Goal: Find specific page/section: Find specific page/section

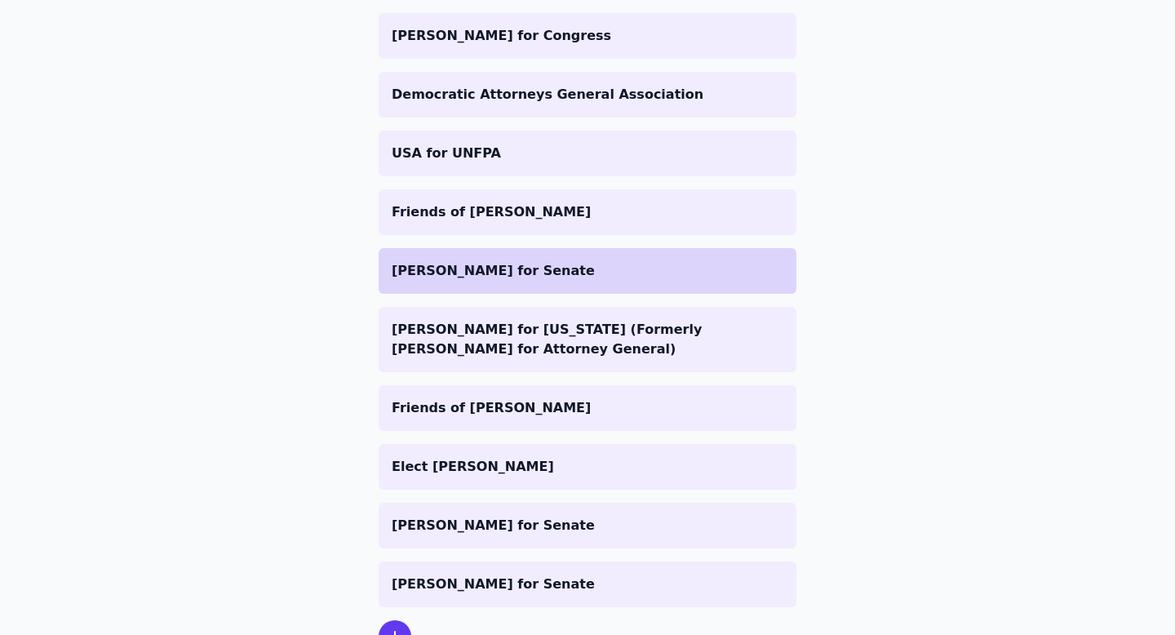
scroll to position [629, 0]
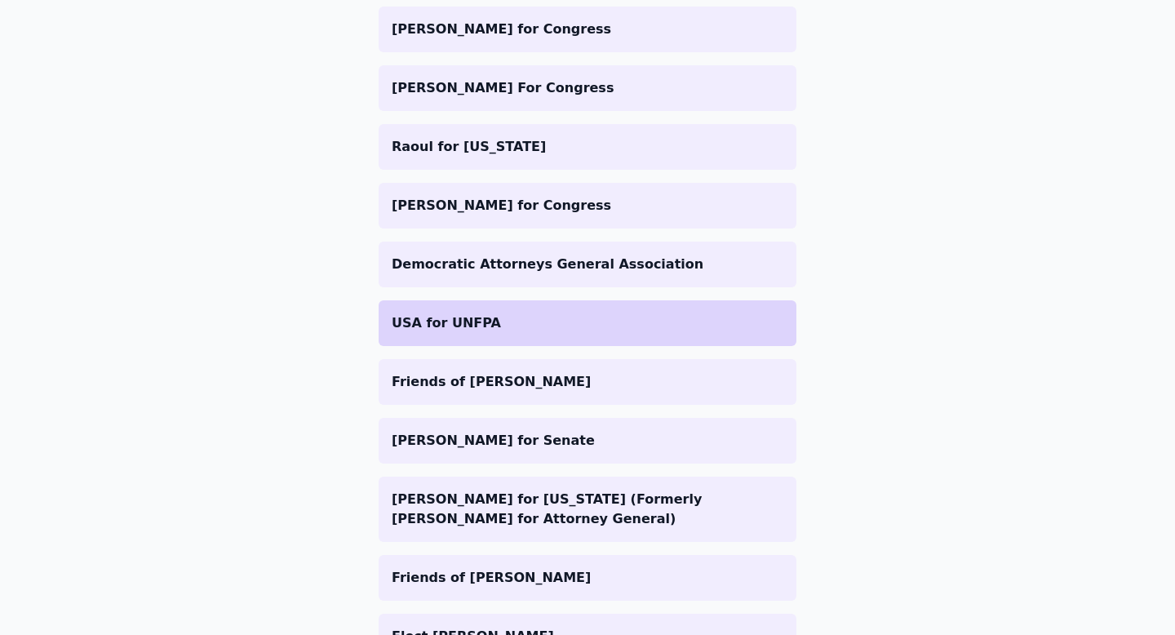
click at [460, 322] on p "USA for UNFPA" at bounding box center [588, 323] width 392 height 20
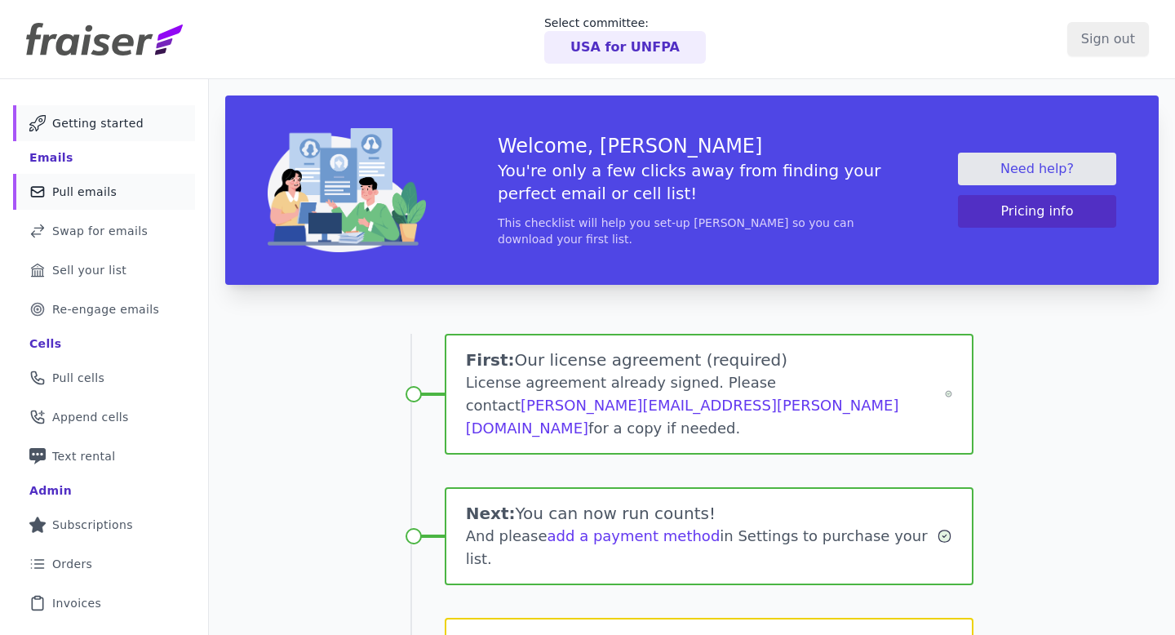
click at [125, 184] on link "Mail Icon Outline of a mail envelope Pull emails" at bounding box center [104, 192] width 182 height 36
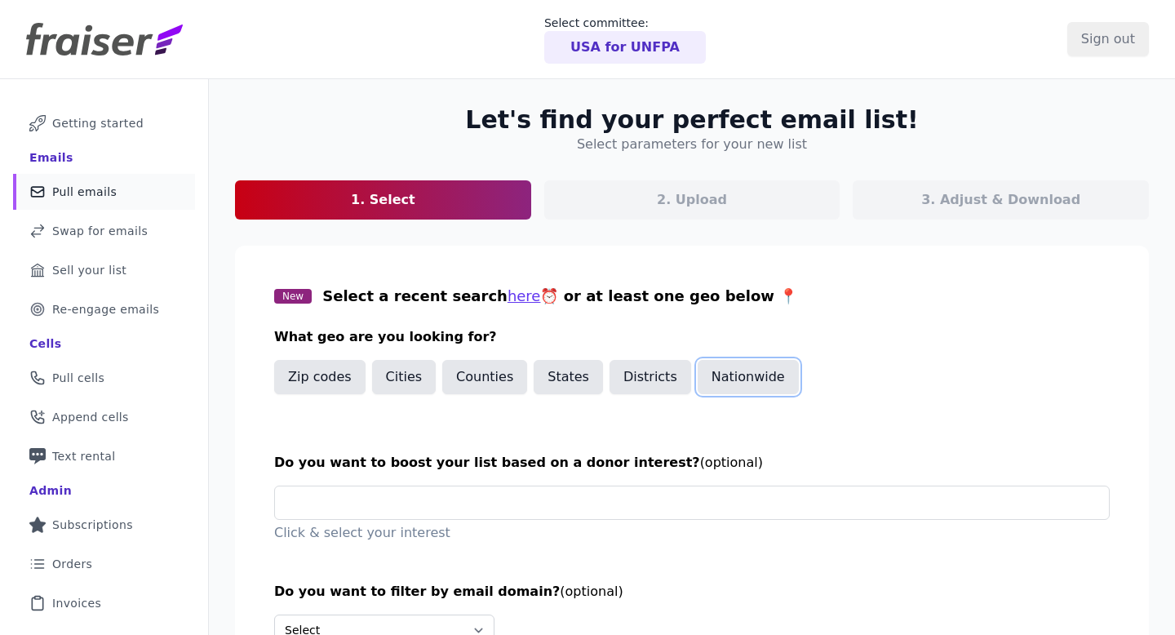
click at [717, 363] on button "Nationwide" at bounding box center [748, 377] width 101 height 34
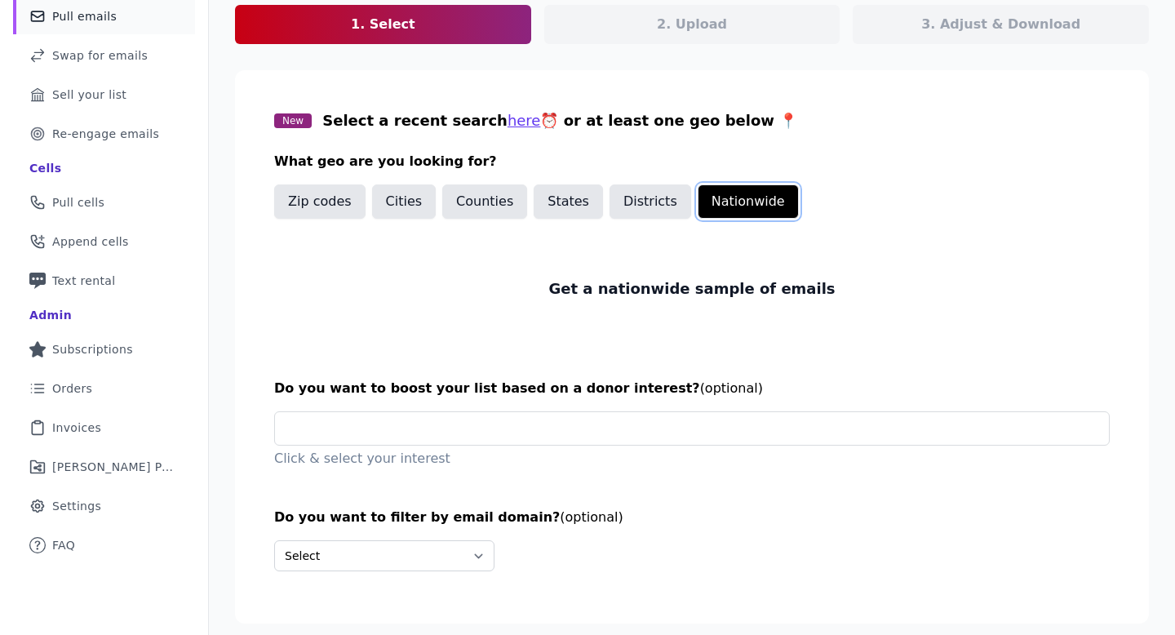
scroll to position [192, 0]
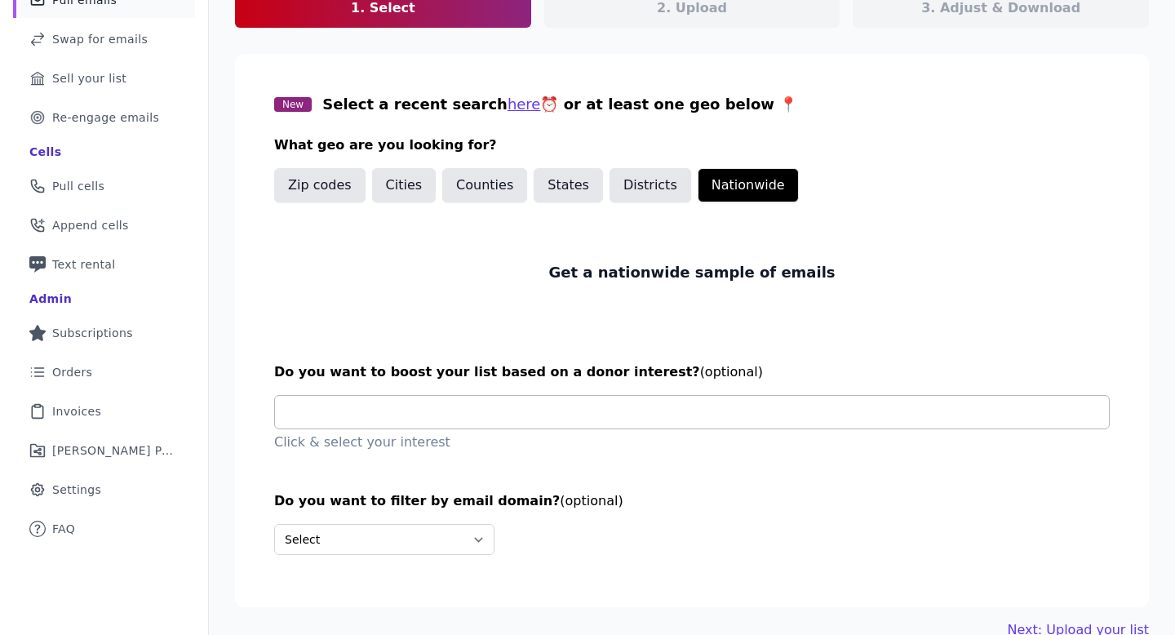
click at [624, 411] on input "text" at bounding box center [698, 412] width 821 height 33
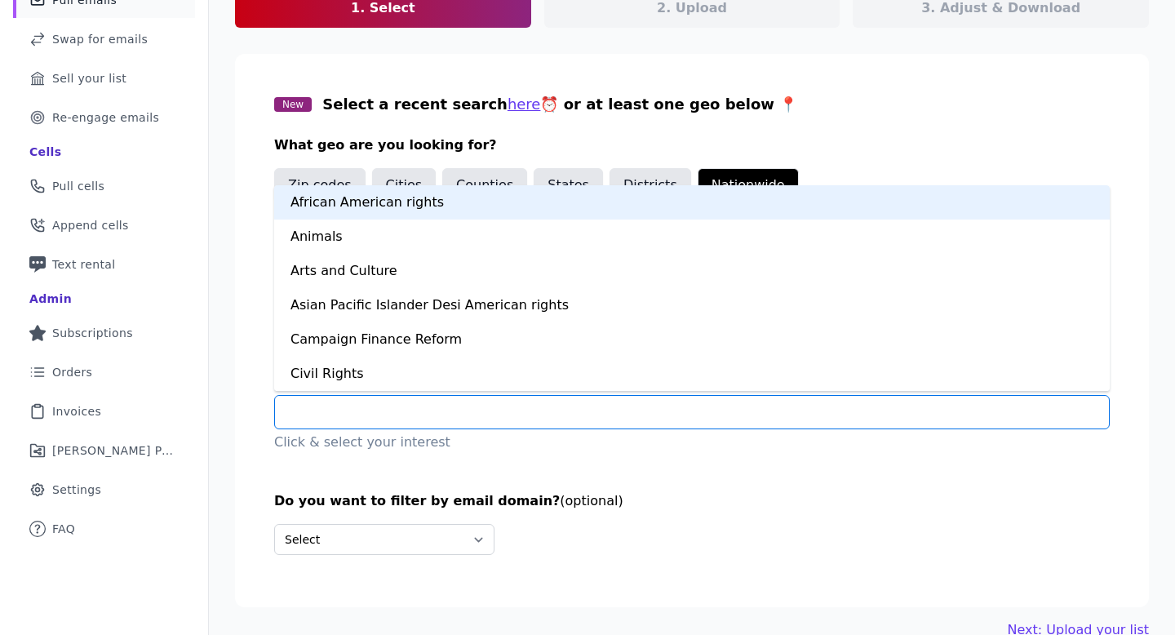
type input "*"
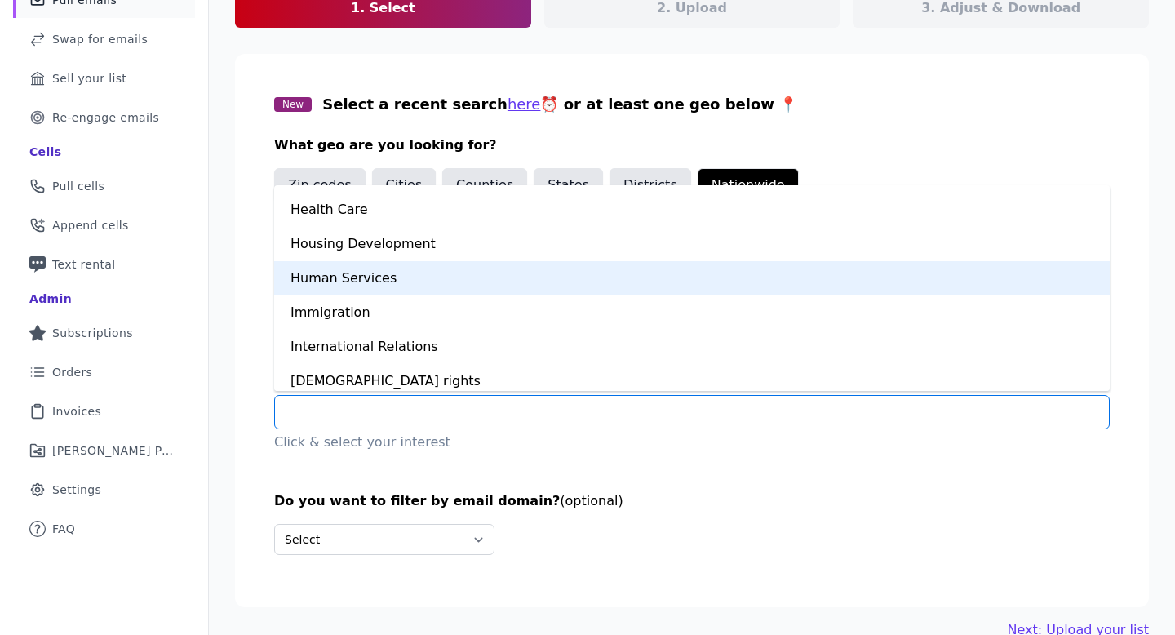
scroll to position [548, 0]
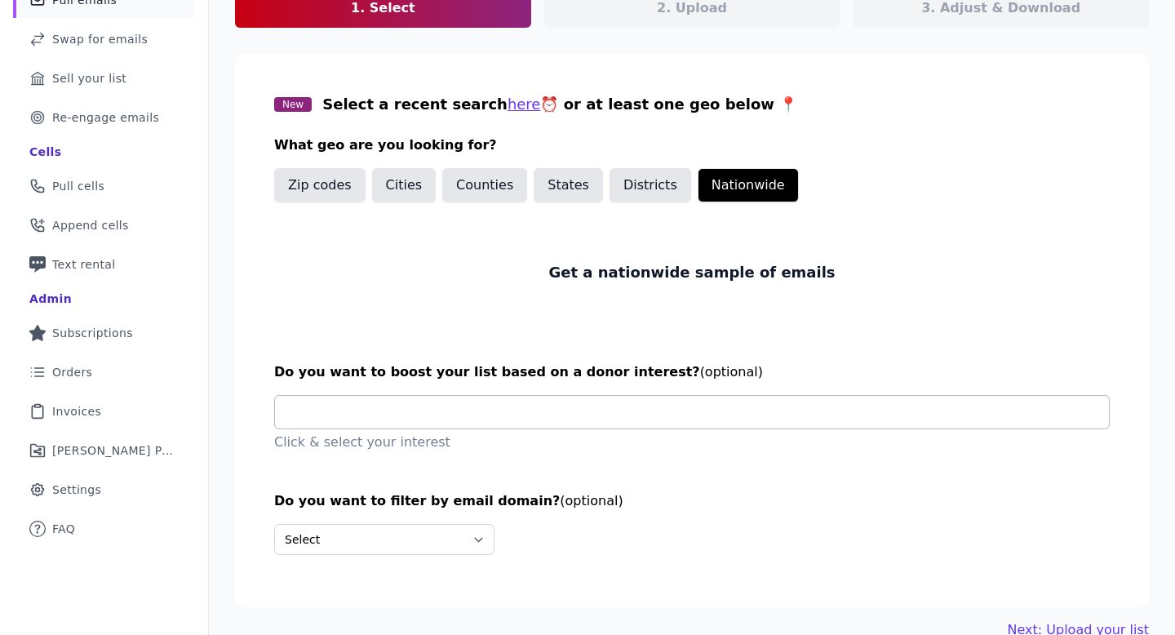
click at [411, 396] on input "text" at bounding box center [698, 412] width 821 height 33
click at [571, 61] on section "New Select a recent search here ⏰ or at least one geo below 📍 What geo are you …" at bounding box center [692, 330] width 914 height 553
click at [469, 405] on input "text" at bounding box center [698, 412] width 821 height 33
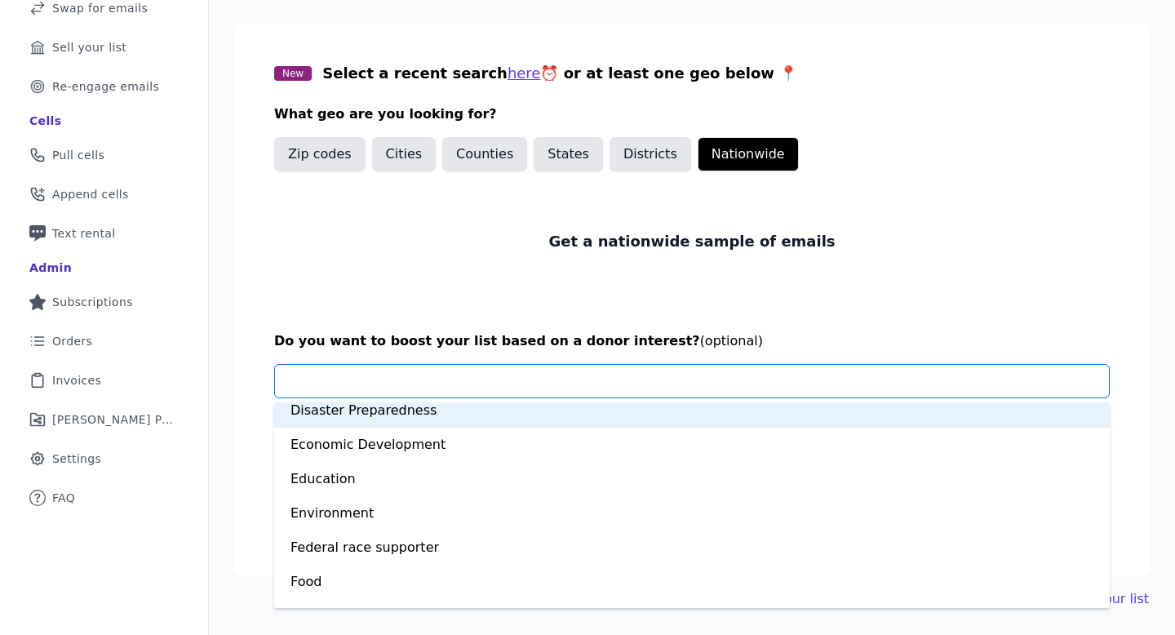
scroll to position [309, 0]
